Goal: Information Seeking & Learning: Learn about a topic

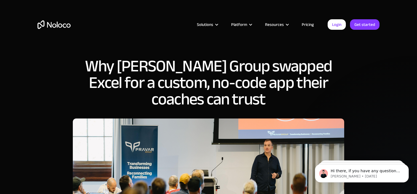
click at [48, 27] on img "home" at bounding box center [53, 24] width 33 height 9
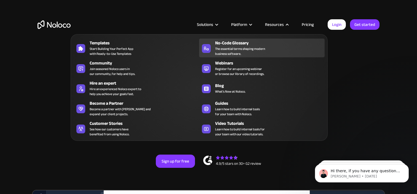
click at [241, 47] on span "The essential terms shaping modern business software." at bounding box center [240, 51] width 50 height 10
